Goal: Task Accomplishment & Management: Use online tool/utility

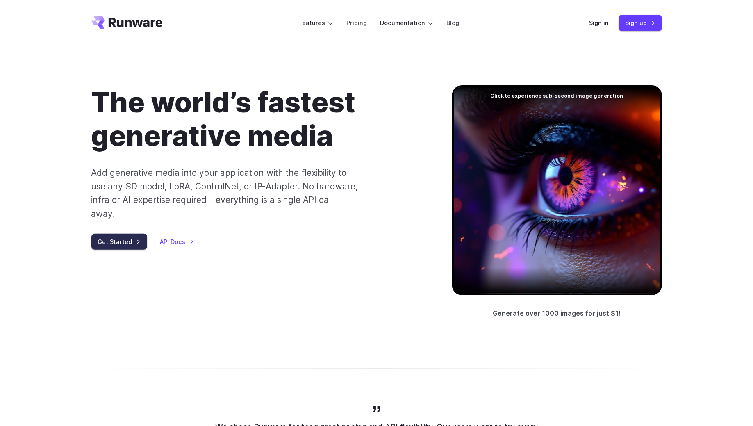
click at [119, 234] on link "Get Started" at bounding box center [119, 242] width 56 height 16
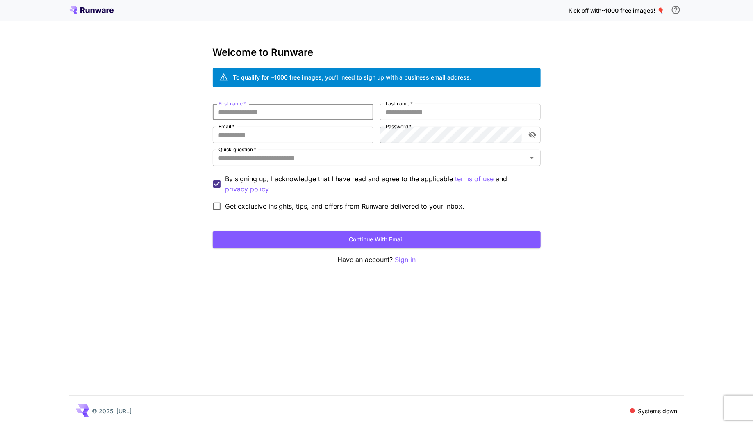
click at [339, 113] on input "First name   *" at bounding box center [293, 112] width 161 height 16
type input "***"
click at [464, 105] on input "Last name   *" at bounding box center [460, 112] width 161 height 16
type input "*******"
click at [327, 138] on input "Email   *" at bounding box center [293, 135] width 161 height 16
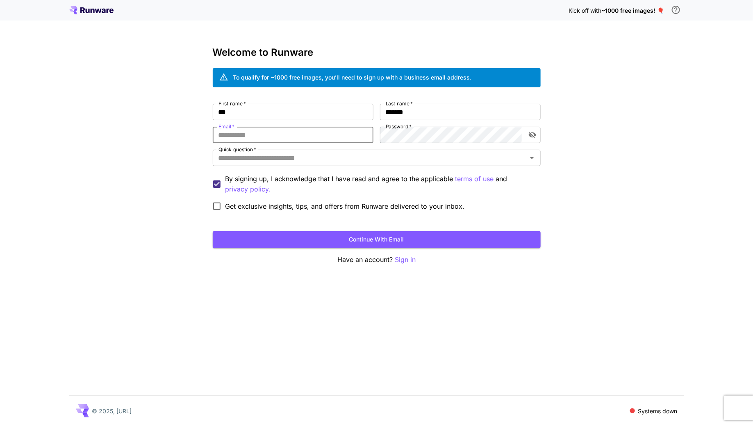
type input "**********"
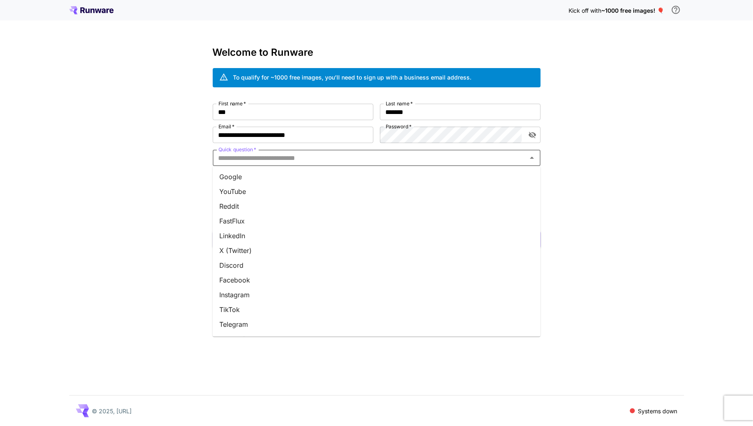
click at [363, 157] on input "Quick question   *" at bounding box center [369, 157] width 309 height 11
click at [355, 170] on li "Google" at bounding box center [377, 176] width 328 height 15
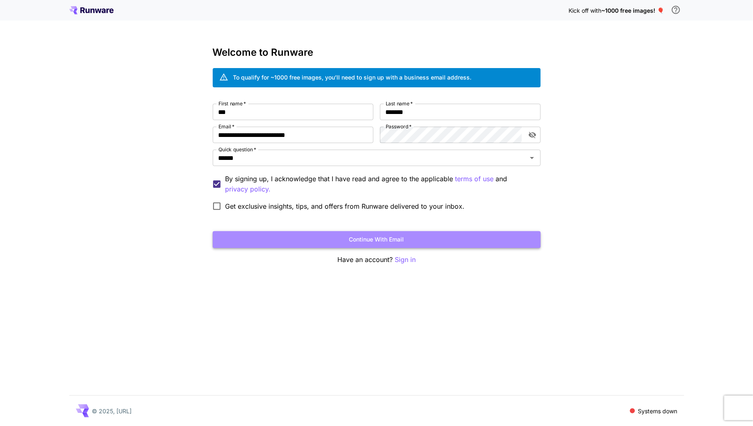
click at [325, 241] on button "Continue with email" at bounding box center [377, 239] width 328 height 17
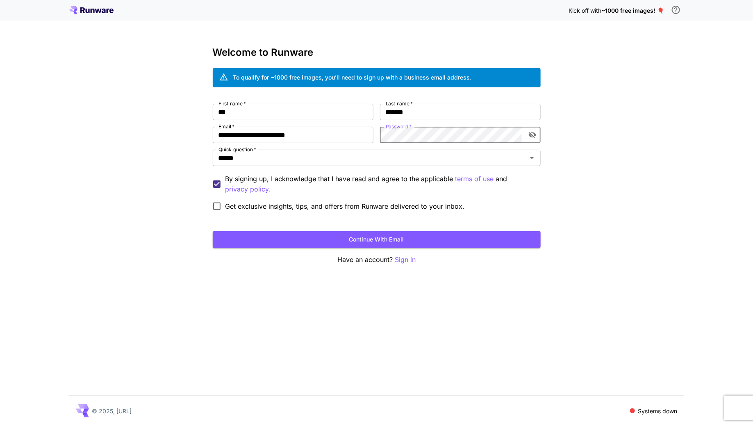
click at [531, 134] on icon "toggle password visibility" at bounding box center [532, 135] width 8 height 8
click at [395, 239] on button "Continue with email" at bounding box center [377, 239] width 328 height 17
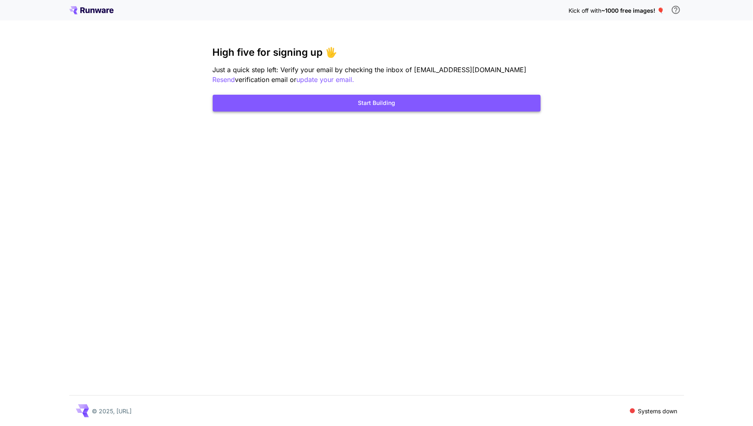
click at [341, 106] on button "Start Building" at bounding box center [377, 103] width 328 height 17
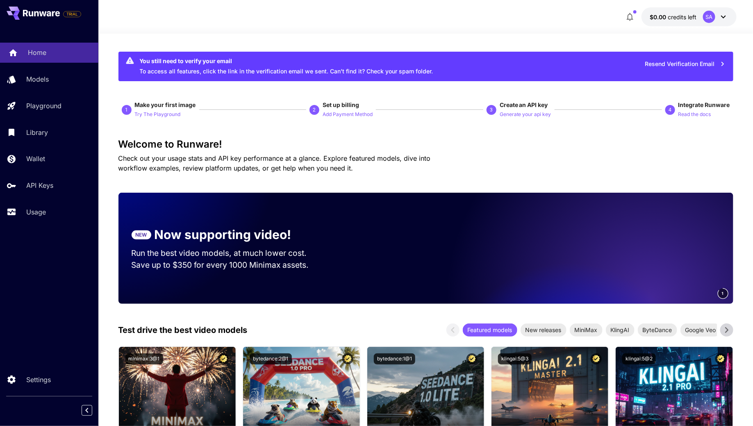
click at [33, 49] on p "Home" at bounding box center [37, 53] width 18 height 10
click at [45, 83] on p "Models" at bounding box center [39, 79] width 23 height 10
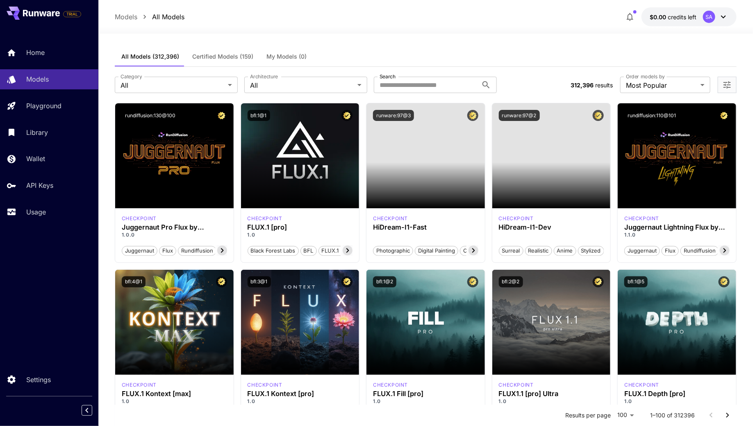
click at [45, 66] on div "Home Models Playground Library Wallet API Keys Usage" at bounding box center [49, 132] width 98 height 179
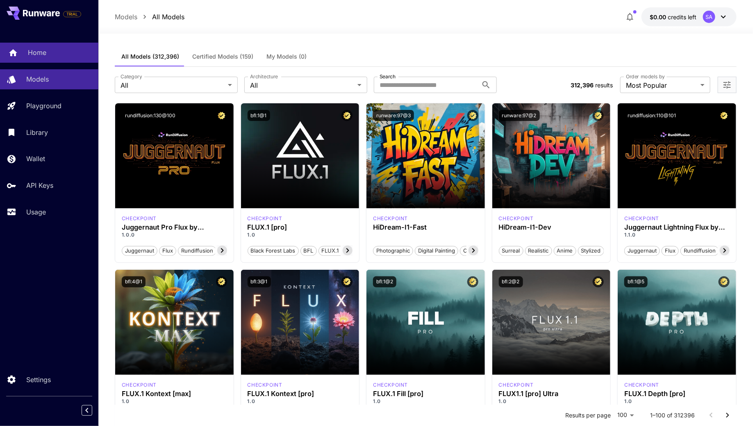
click at [43, 55] on p "Home" at bounding box center [37, 53] width 18 height 10
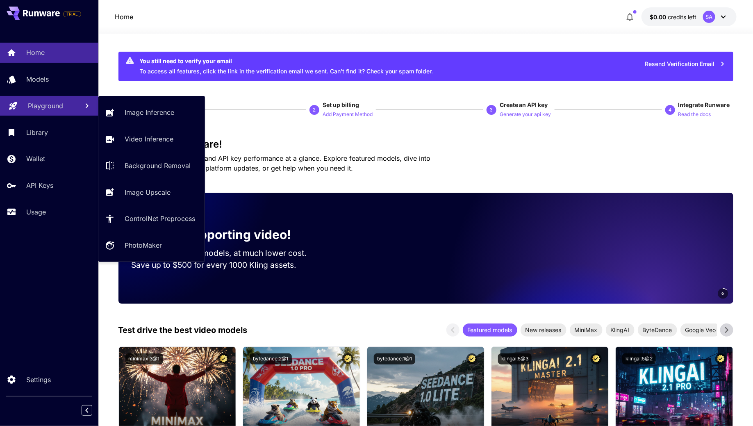
click at [41, 105] on p "Playground" at bounding box center [45, 106] width 35 height 10
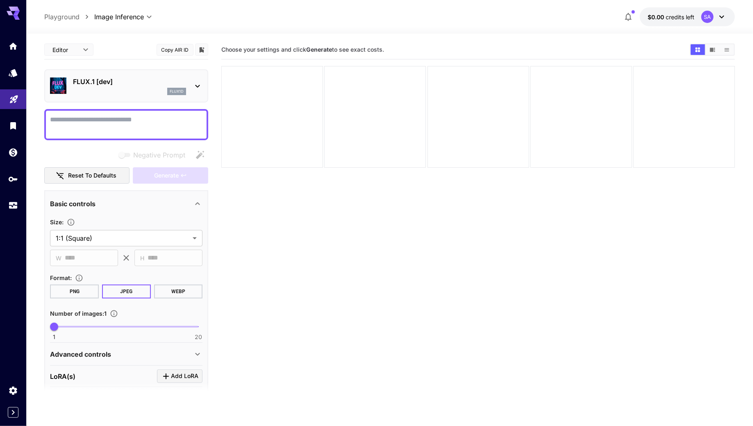
click at [323, 212] on section "Choose your settings and click Generate to see exact costs." at bounding box center [477, 253] width 513 height 426
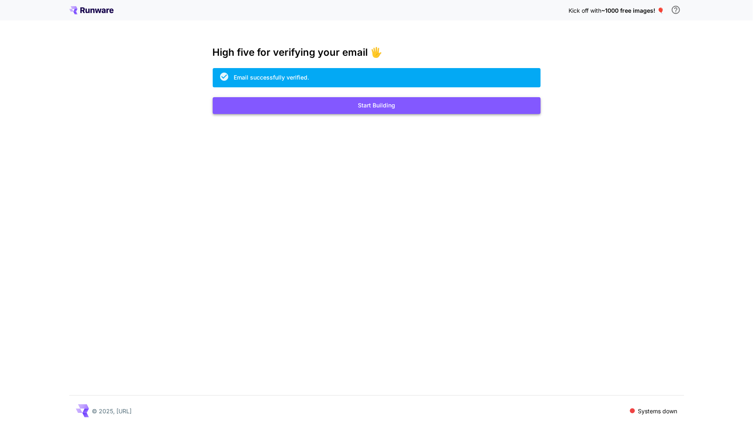
click at [388, 106] on button "Start Building" at bounding box center [377, 105] width 328 height 17
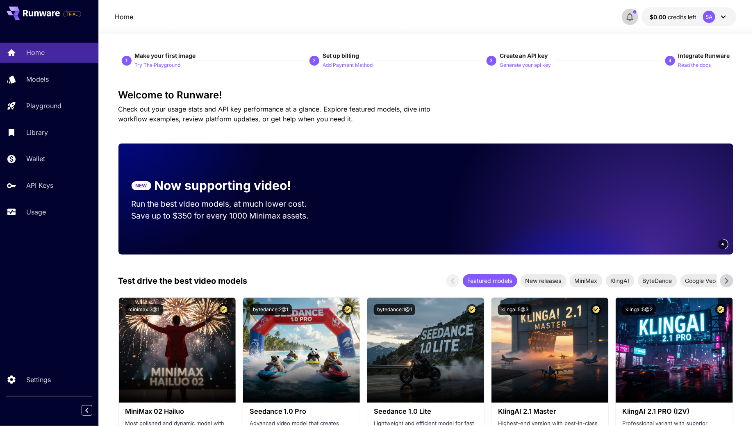
click at [631, 14] on icon "button" at bounding box center [629, 17] width 7 height 8
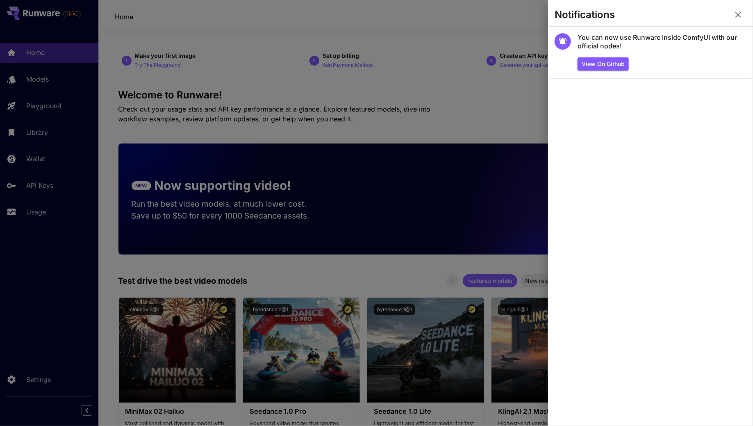
click at [382, 139] on div at bounding box center [376, 213] width 753 height 426
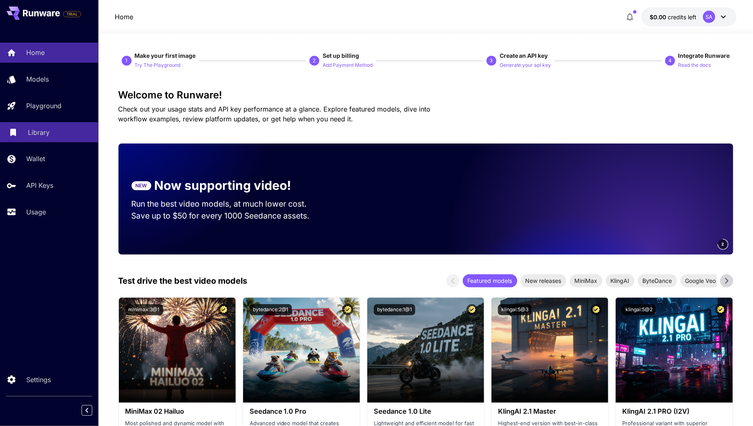
click at [57, 135] on div "Library" at bounding box center [60, 132] width 64 height 10
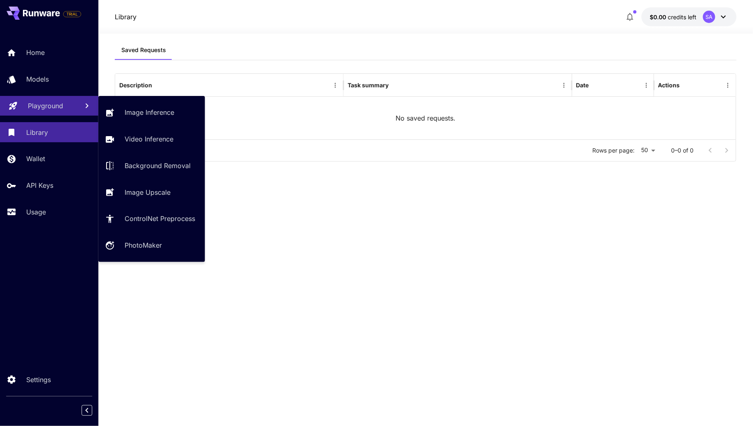
click at [36, 107] on p "Playground" at bounding box center [45, 106] width 35 height 10
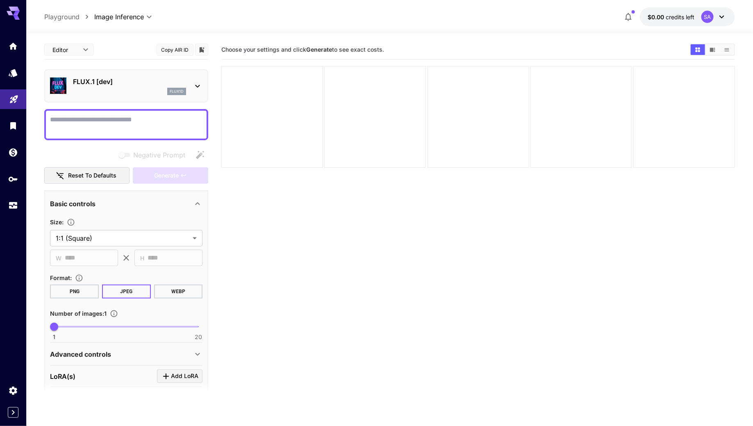
click at [384, 193] on section "Choose your settings and click Generate to see exact costs." at bounding box center [477, 253] width 513 height 426
click at [139, 123] on textarea "Negative Prompt" at bounding box center [126, 125] width 152 height 20
paste textarea "**********"
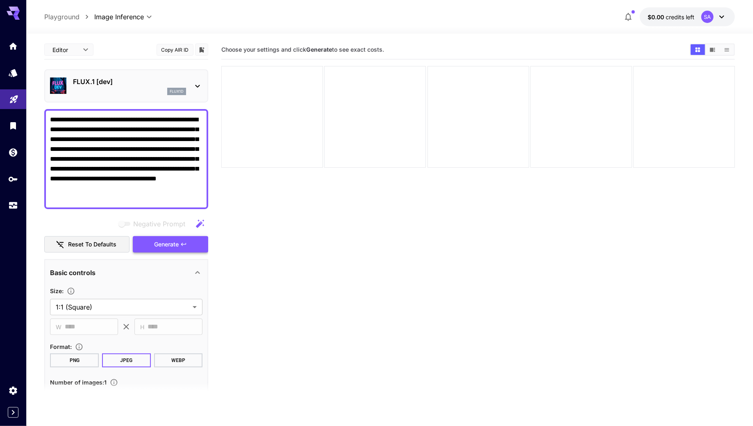
type textarea "**********"
click at [180, 240] on button "Generate" at bounding box center [170, 244] width 75 height 17
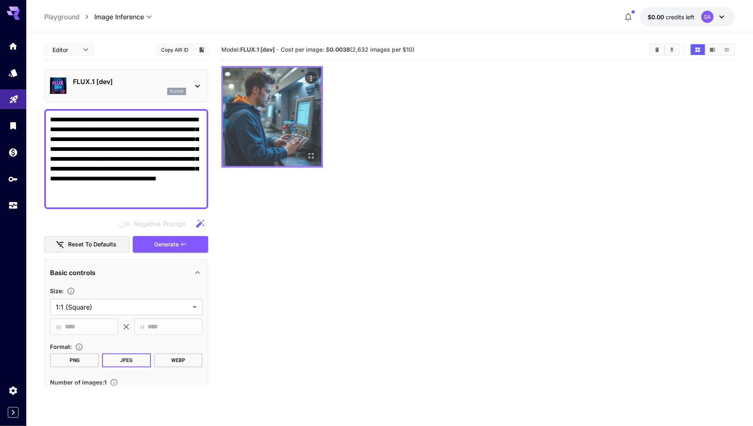
click at [294, 132] on img at bounding box center [272, 117] width 98 height 98
click at [307, 135] on img at bounding box center [272, 117] width 98 height 98
click at [311, 74] on icon "Actions" at bounding box center [311, 78] width 8 height 8
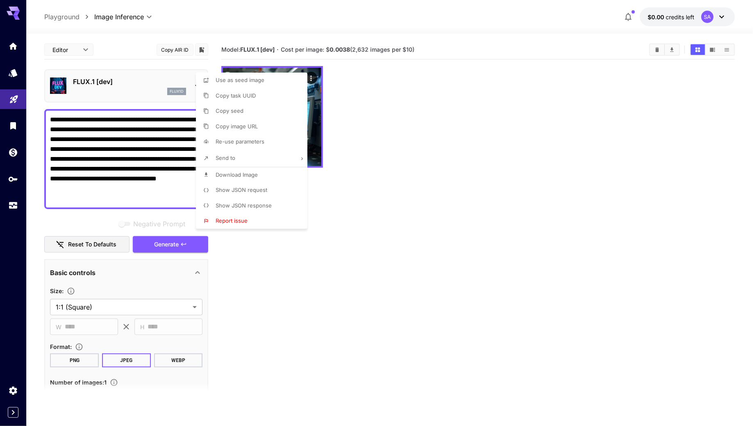
click at [352, 118] on div at bounding box center [376, 213] width 753 height 426
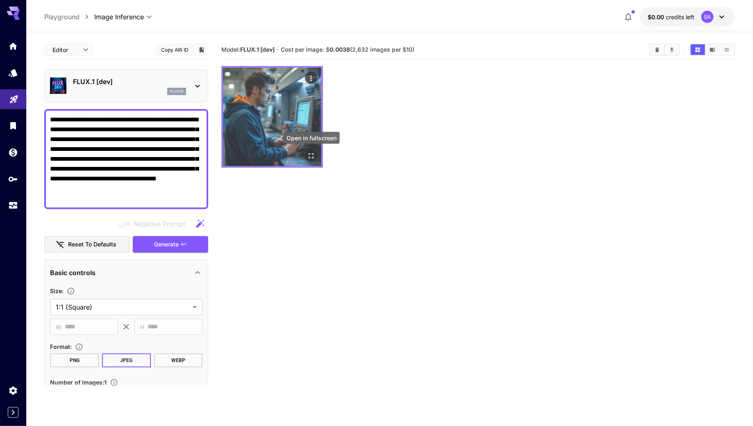
click at [314, 157] on icon "Open in fullscreen" at bounding box center [311, 156] width 8 height 8
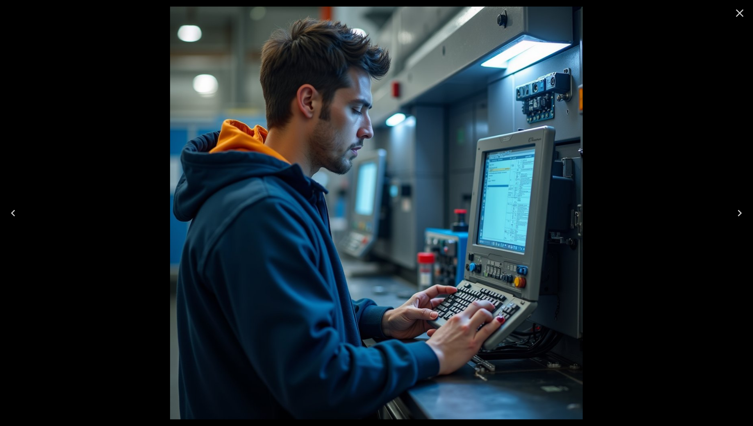
click at [732, 14] on button "Close" at bounding box center [740, 13] width 20 height 20
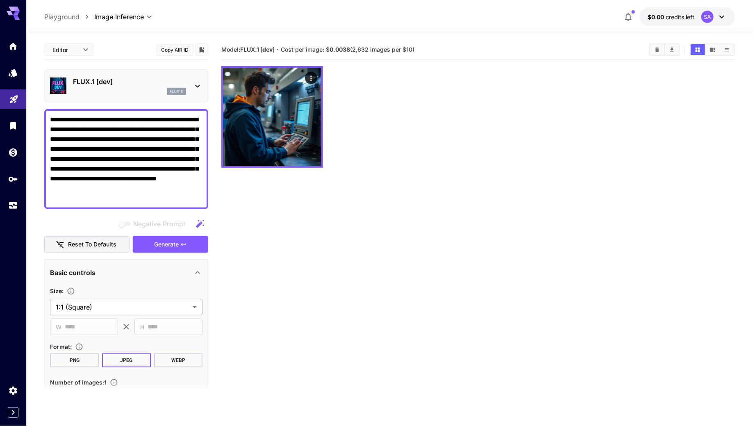
click at [114, 309] on body "**********" at bounding box center [376, 245] width 753 height 490
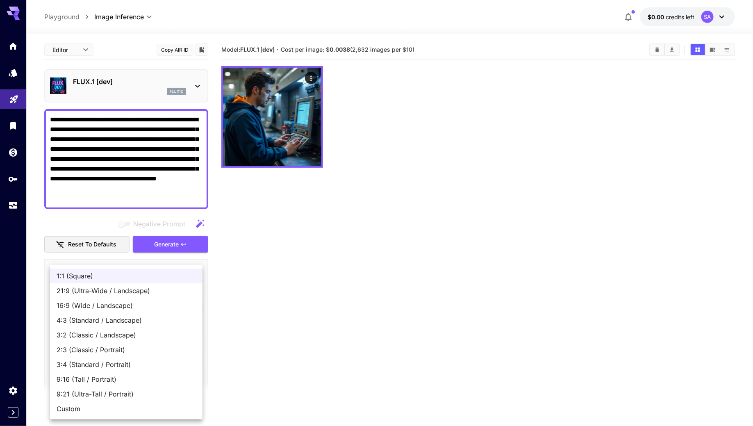
click at [271, 269] on div at bounding box center [376, 213] width 753 height 426
click at [159, 306] on body "**********" at bounding box center [376, 245] width 753 height 490
click at [113, 402] on li "Custom" at bounding box center [126, 408] width 152 height 15
type input "******"
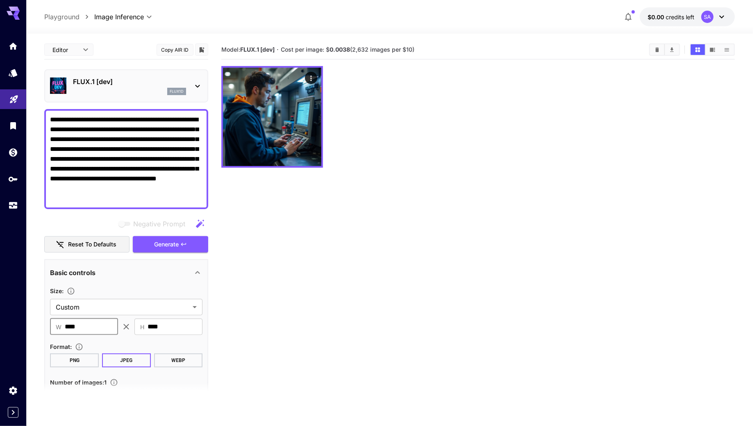
click at [98, 328] on input "****" at bounding box center [91, 326] width 53 height 16
type input "***"
click at [184, 322] on input "****" at bounding box center [175, 326] width 55 height 16
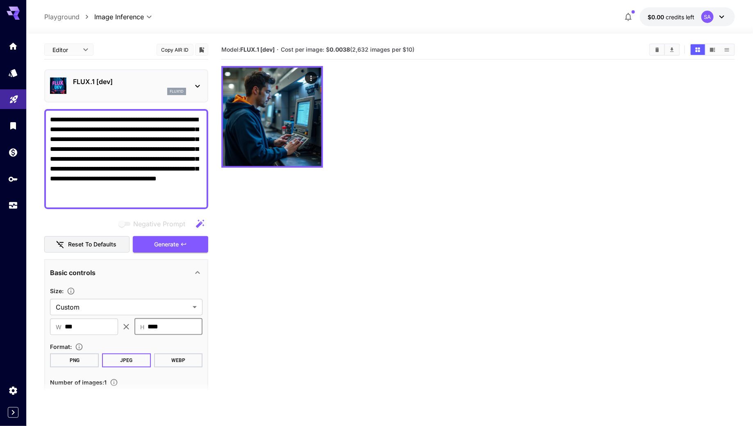
click at [184, 322] on input "****" at bounding box center [175, 326] width 55 height 16
type input "***"
click at [184, 243] on icon "button" at bounding box center [183, 244] width 7 height 7
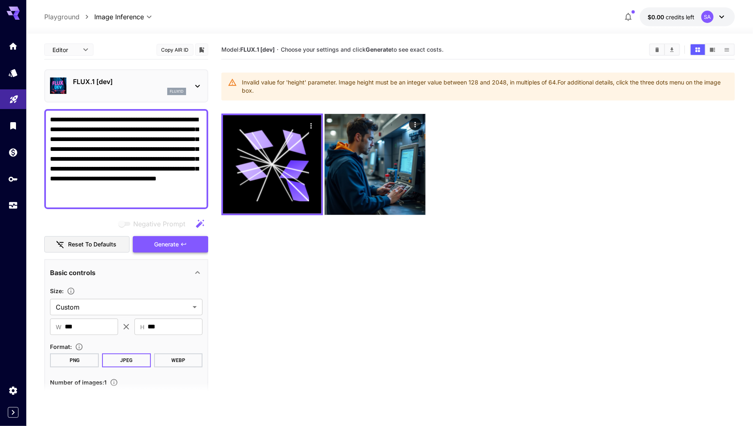
click at [180, 245] on button "Generate" at bounding box center [170, 244] width 75 height 17
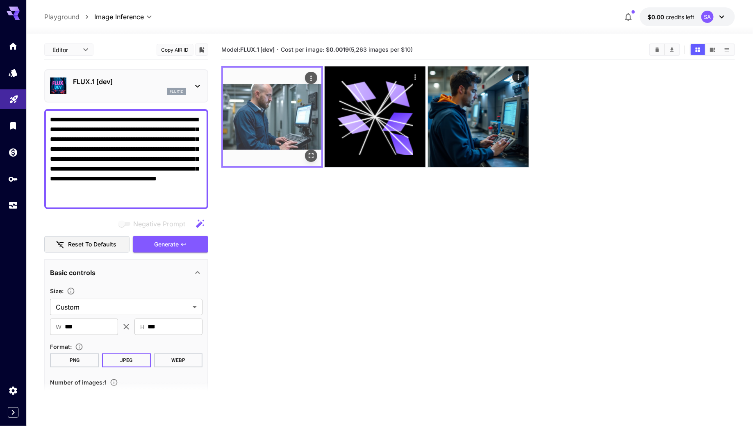
click at [293, 126] on img at bounding box center [272, 117] width 98 height 98
click at [310, 157] on icon "Open in fullscreen" at bounding box center [311, 156] width 8 height 8
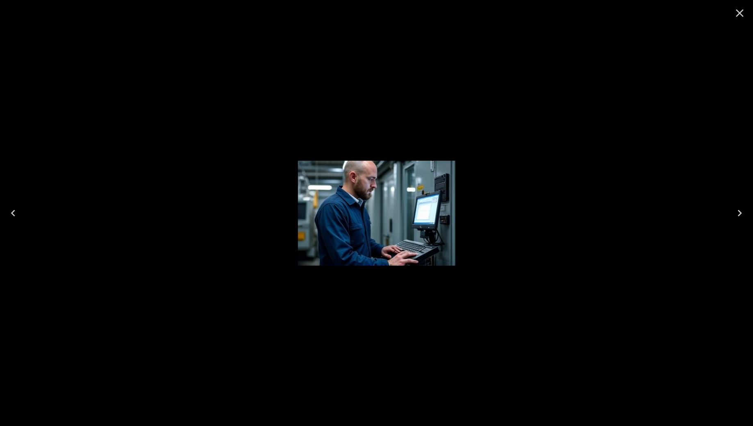
click at [464, 86] on div at bounding box center [376, 213] width 753 height 426
click at [538, 61] on div at bounding box center [376, 213] width 753 height 426
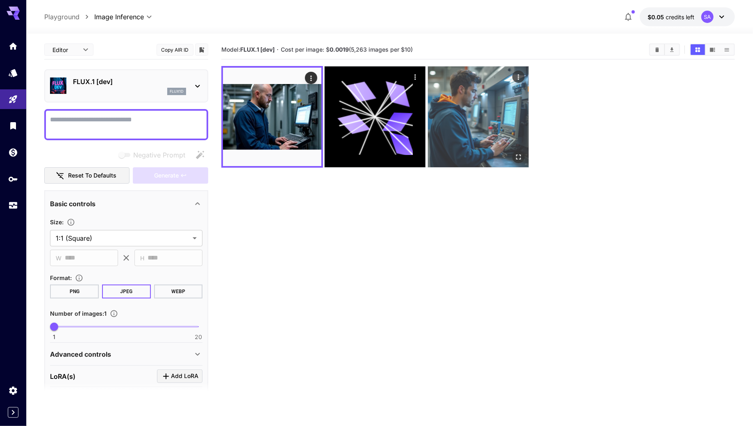
click at [459, 117] on img at bounding box center [478, 116] width 101 height 101
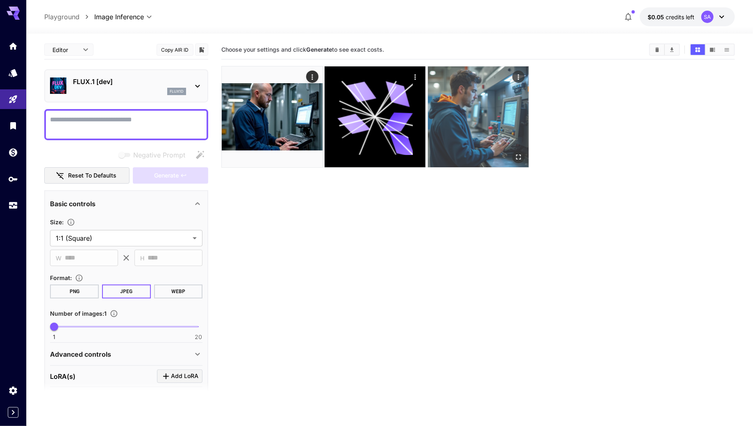
click at [467, 127] on img at bounding box center [478, 116] width 101 height 101
click at [478, 120] on img at bounding box center [478, 116] width 101 height 101
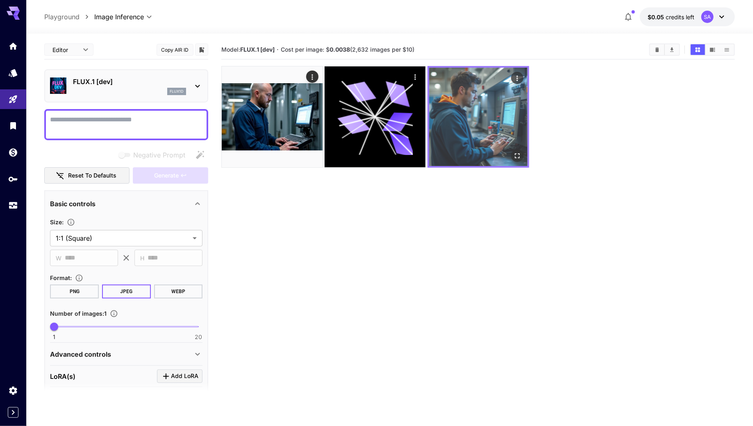
click at [515, 155] on icon "Open in fullscreen" at bounding box center [517, 156] width 8 height 8
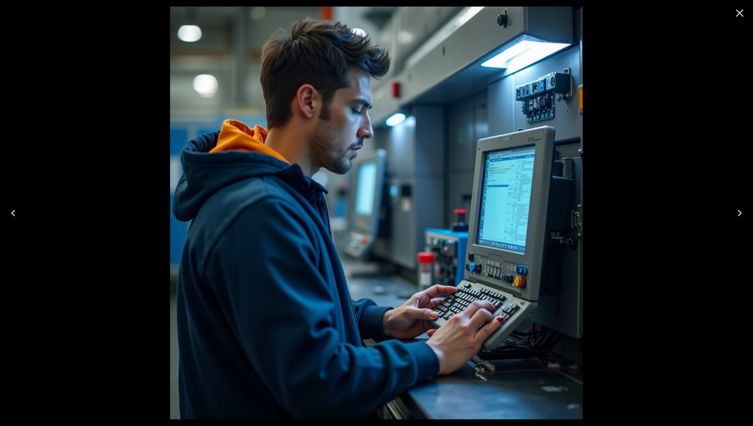
click at [621, 200] on div at bounding box center [376, 213] width 753 height 426
click at [742, 17] on icon "Close" at bounding box center [739, 13] width 13 height 13
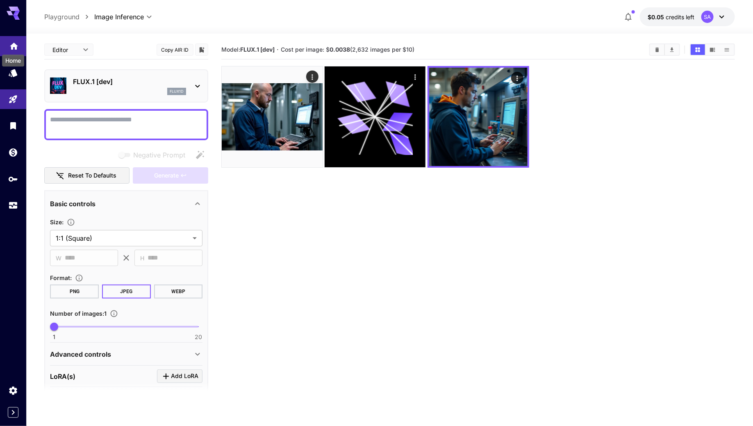
click at [10, 48] on icon "Home" at bounding box center [14, 45] width 10 height 10
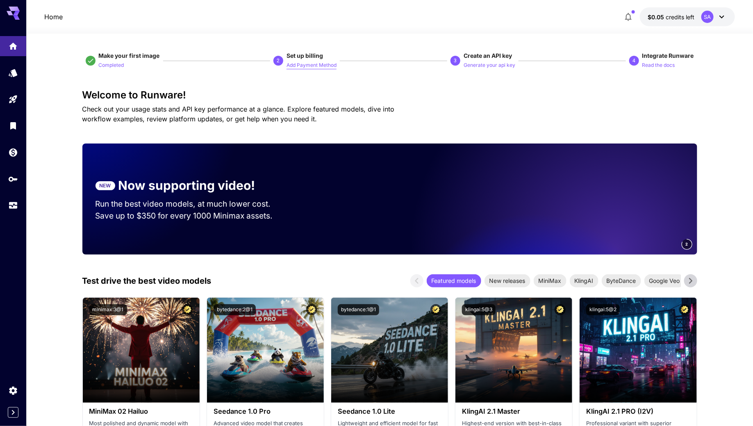
click at [315, 63] on p "Add Payment Method" at bounding box center [311, 65] width 50 height 8
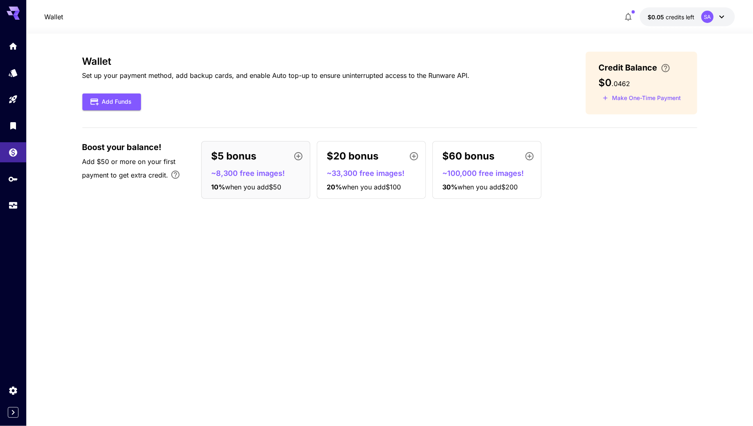
click at [302, 152] on icon "button" at bounding box center [298, 156] width 10 height 10
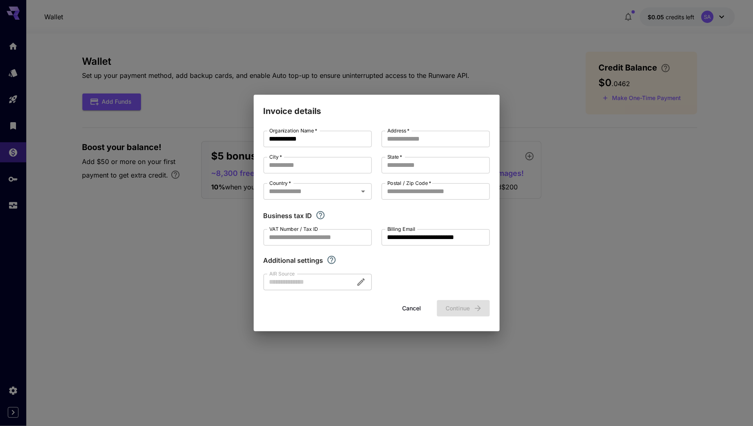
click at [211, 163] on div "**********" at bounding box center [376, 213] width 753 height 426
click at [413, 311] on button "Cancel" at bounding box center [411, 308] width 37 height 17
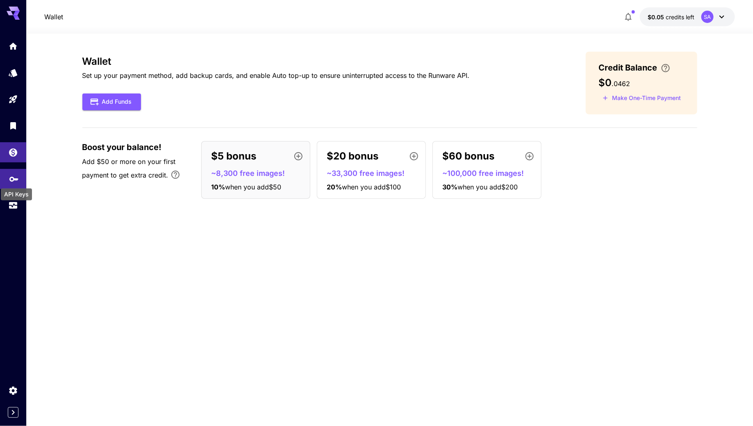
click at [13, 179] on icon "API Keys" at bounding box center [13, 176] width 9 height 5
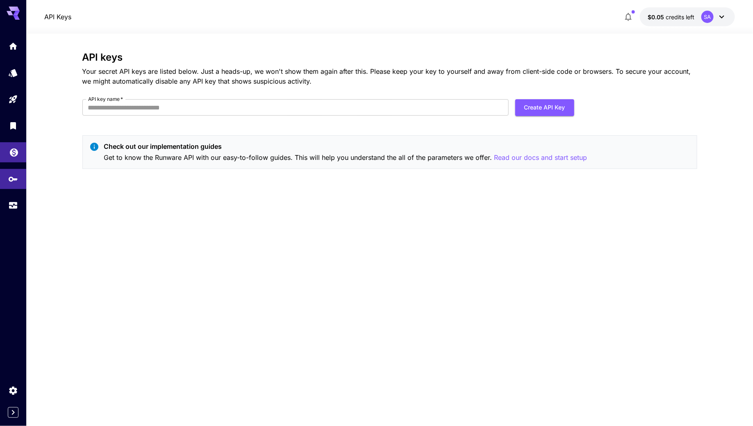
click at [13, 150] on icon "Wallet" at bounding box center [14, 151] width 10 height 10
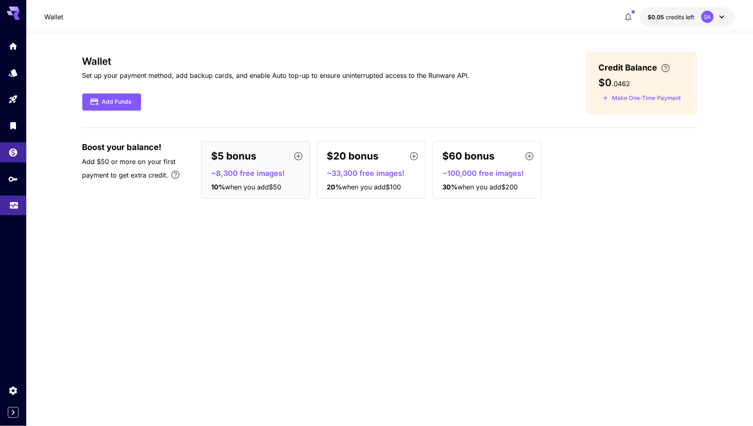
click at [11, 204] on icon "Usage" at bounding box center [14, 203] width 10 height 10
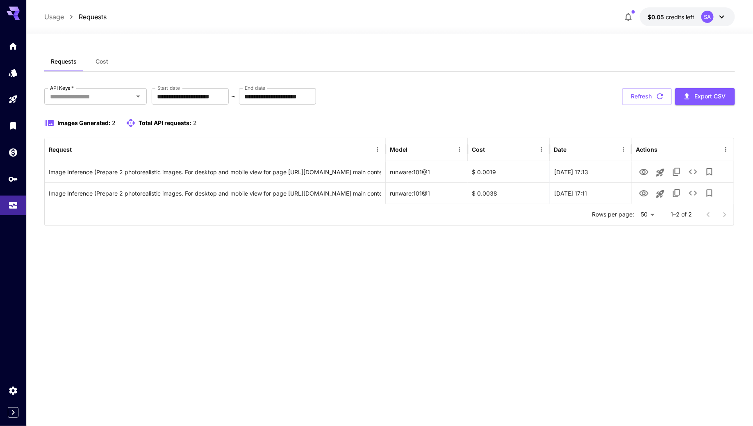
click at [711, 25] on div at bounding box center [389, 29] width 726 height 10
click at [713, 17] on div "SA" at bounding box center [707, 17] width 12 height 12
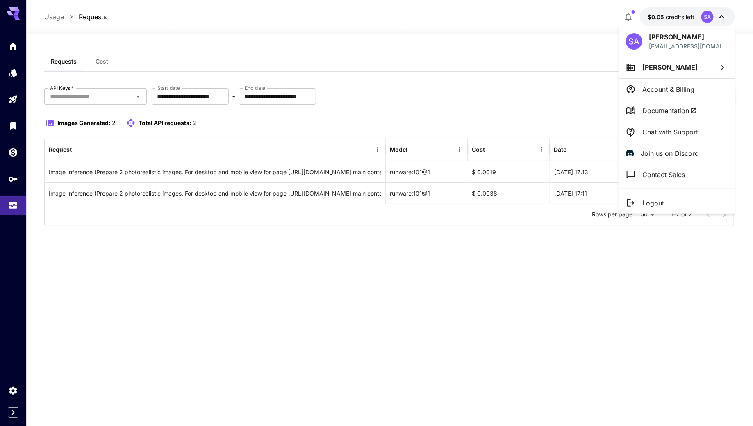
click at [672, 85] on p "Account & Billing" at bounding box center [668, 89] width 52 height 10
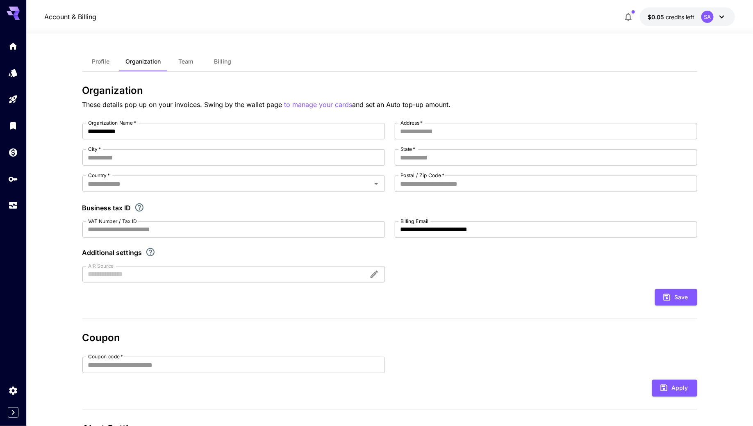
click at [219, 61] on span "Billing" at bounding box center [222, 61] width 17 height 7
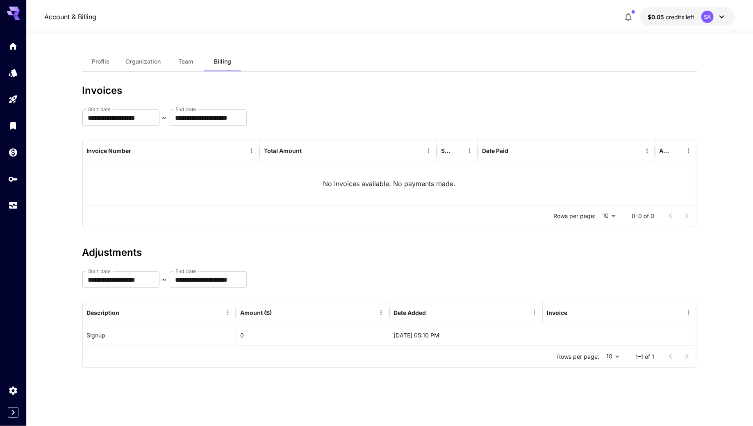
click at [114, 66] on button "Profile" at bounding box center [100, 62] width 37 height 20
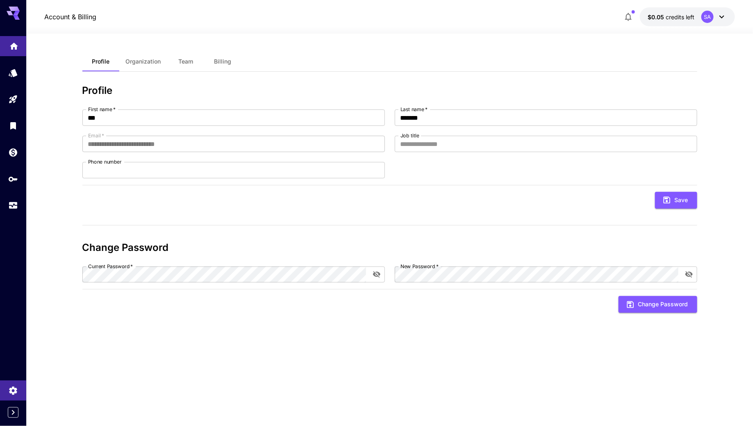
click at [12, 47] on icon "Home" at bounding box center [14, 46] width 10 height 10
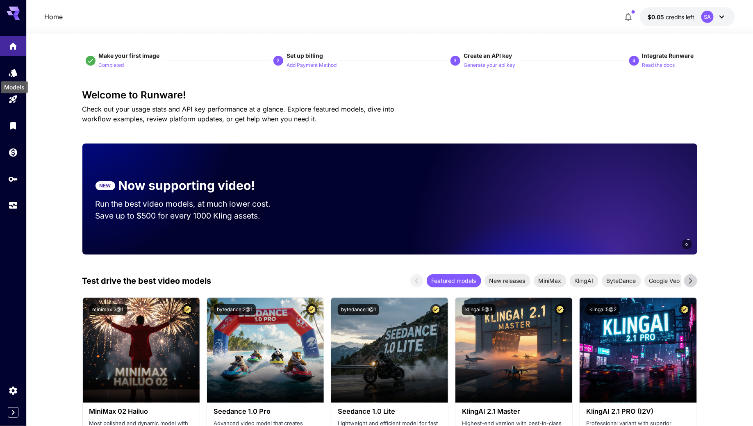
drag, startPoint x: 16, startPoint y: 73, endPoint x: 17, endPoint y: 77, distance: 4.1
click at [17, 77] on div "Models" at bounding box center [14, 84] width 29 height 18
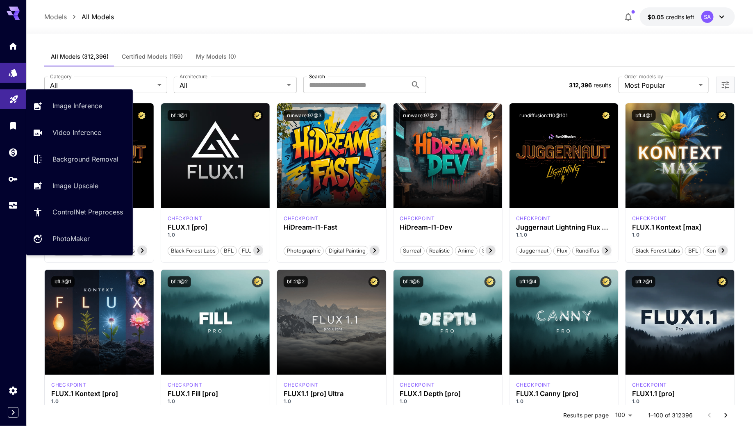
click at [15, 109] on link at bounding box center [13, 99] width 26 height 20
